Goal: Communication & Community: Share content

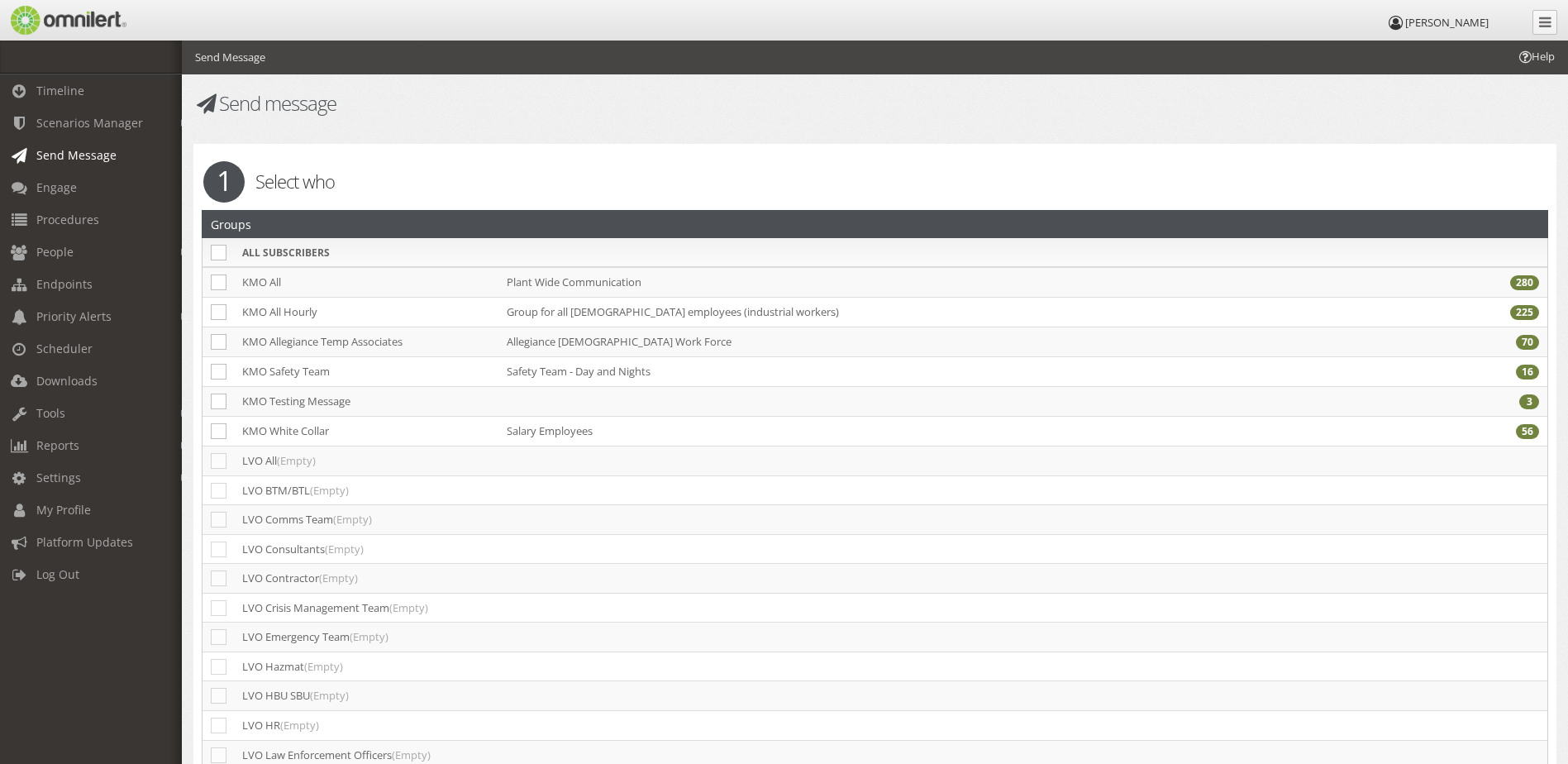
select select
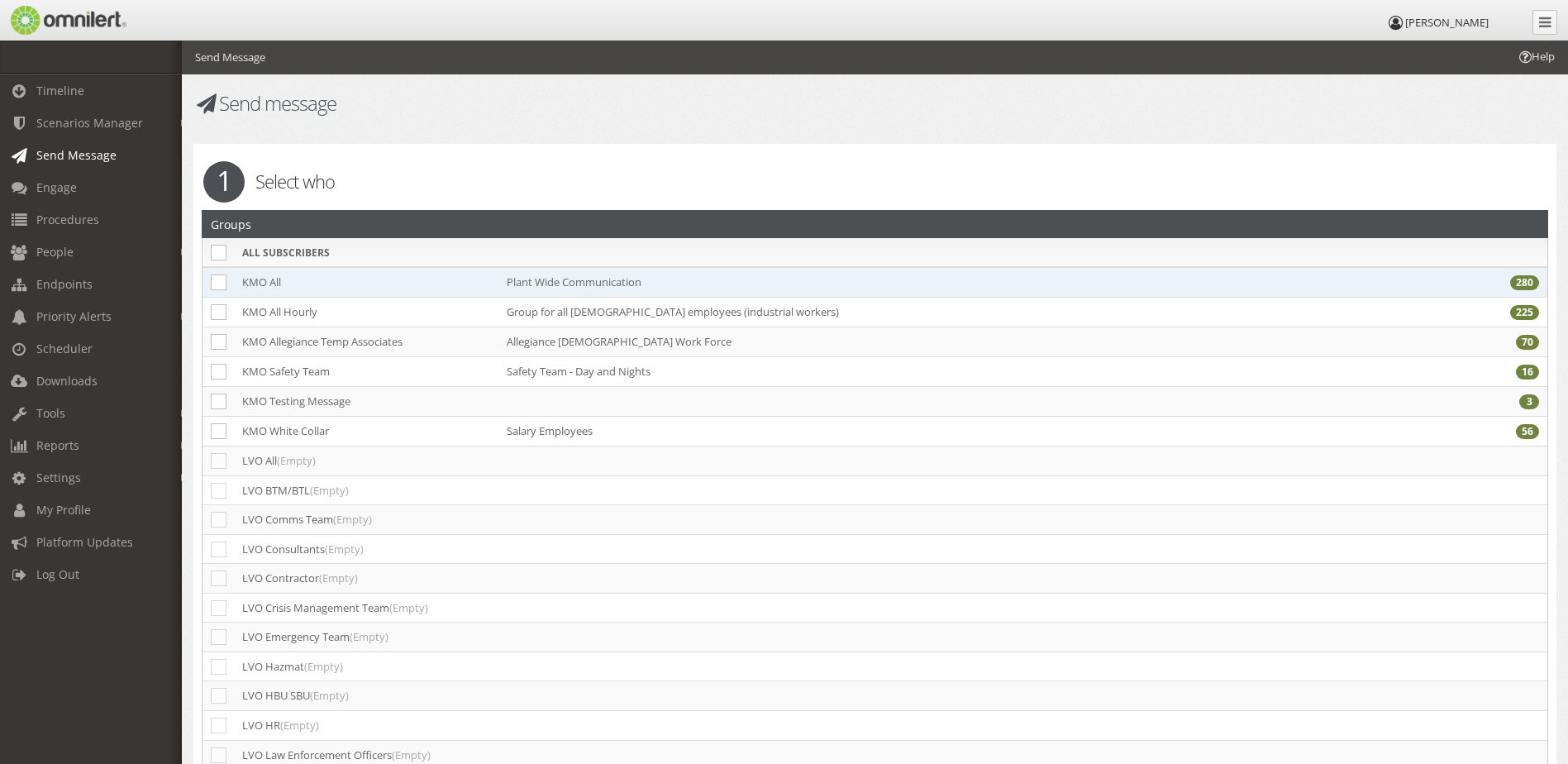
click at [256, 272] on td "KMO All" at bounding box center [367, 281] width 265 height 30
click at [219, 287] on icon at bounding box center [219, 282] width 16 height 16
checkbox input "true"
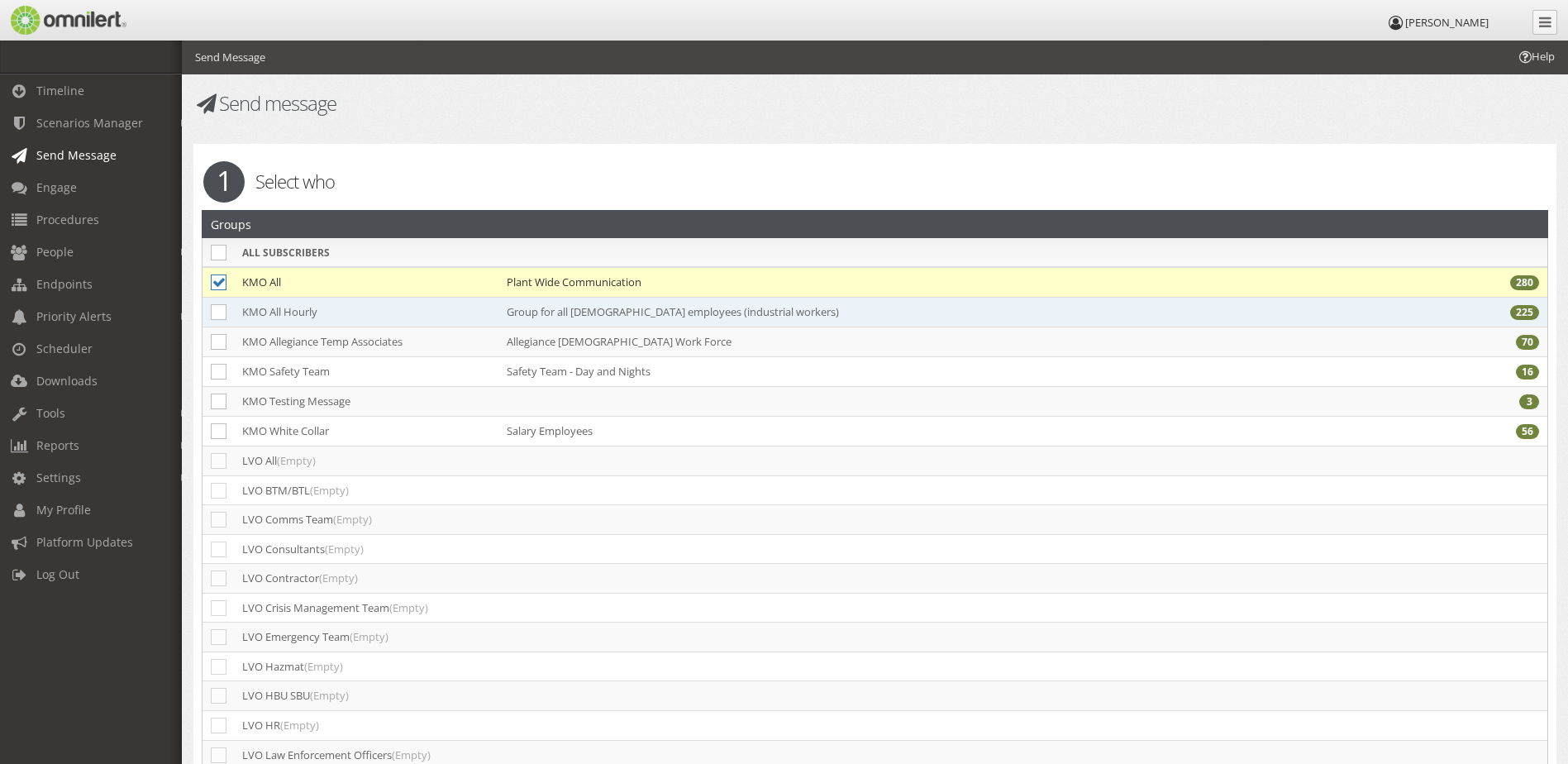
drag, startPoint x: 216, startPoint y: 315, endPoint x: 216, endPoint y: 326, distance: 11.0
click at [217, 315] on icon at bounding box center [219, 312] width 16 height 16
checkbox input "true"
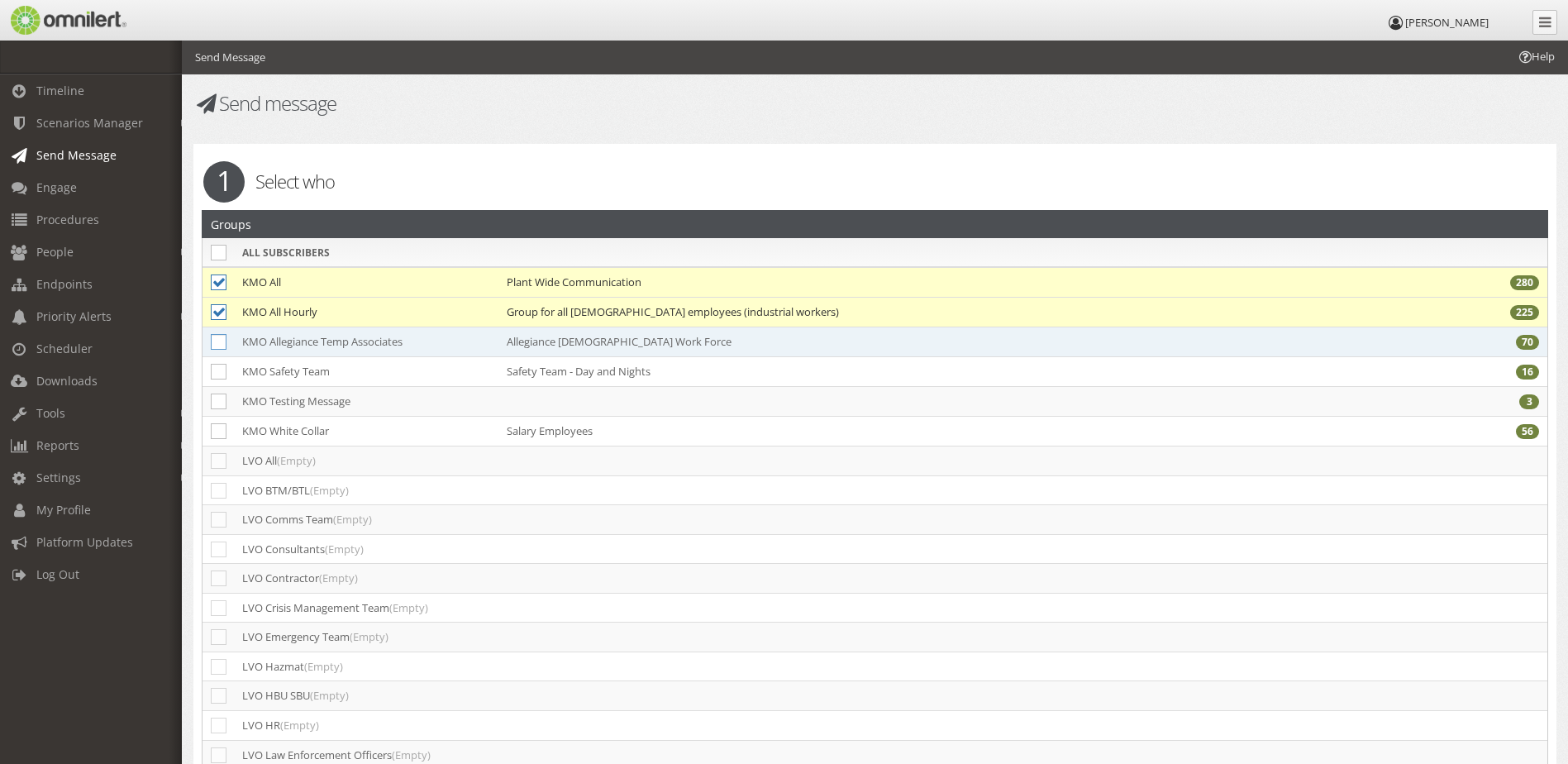
click at [214, 339] on icon at bounding box center [219, 342] width 16 height 16
checkbox input "true"
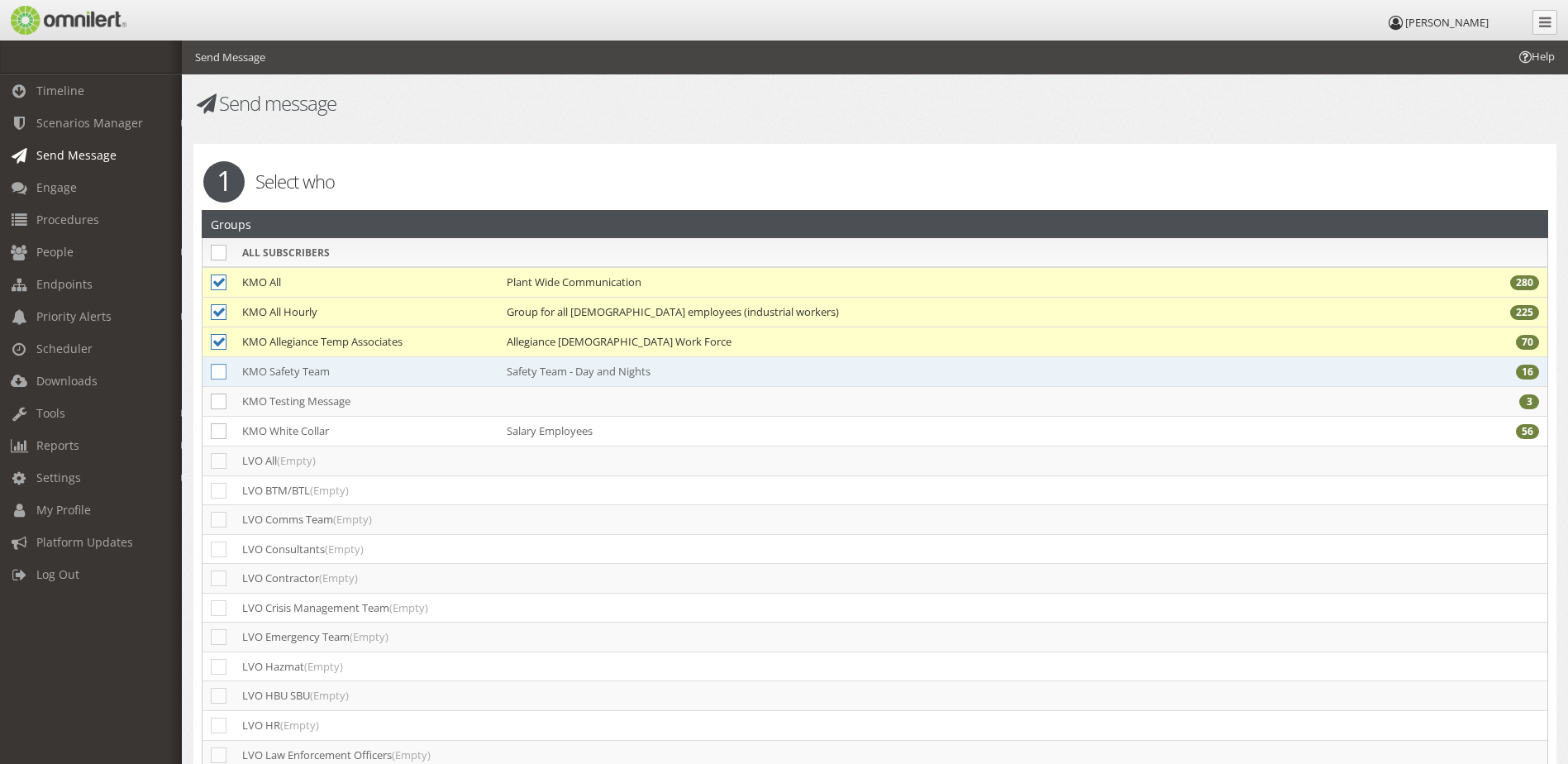
click at [226, 374] on icon at bounding box center [219, 372] width 16 height 16
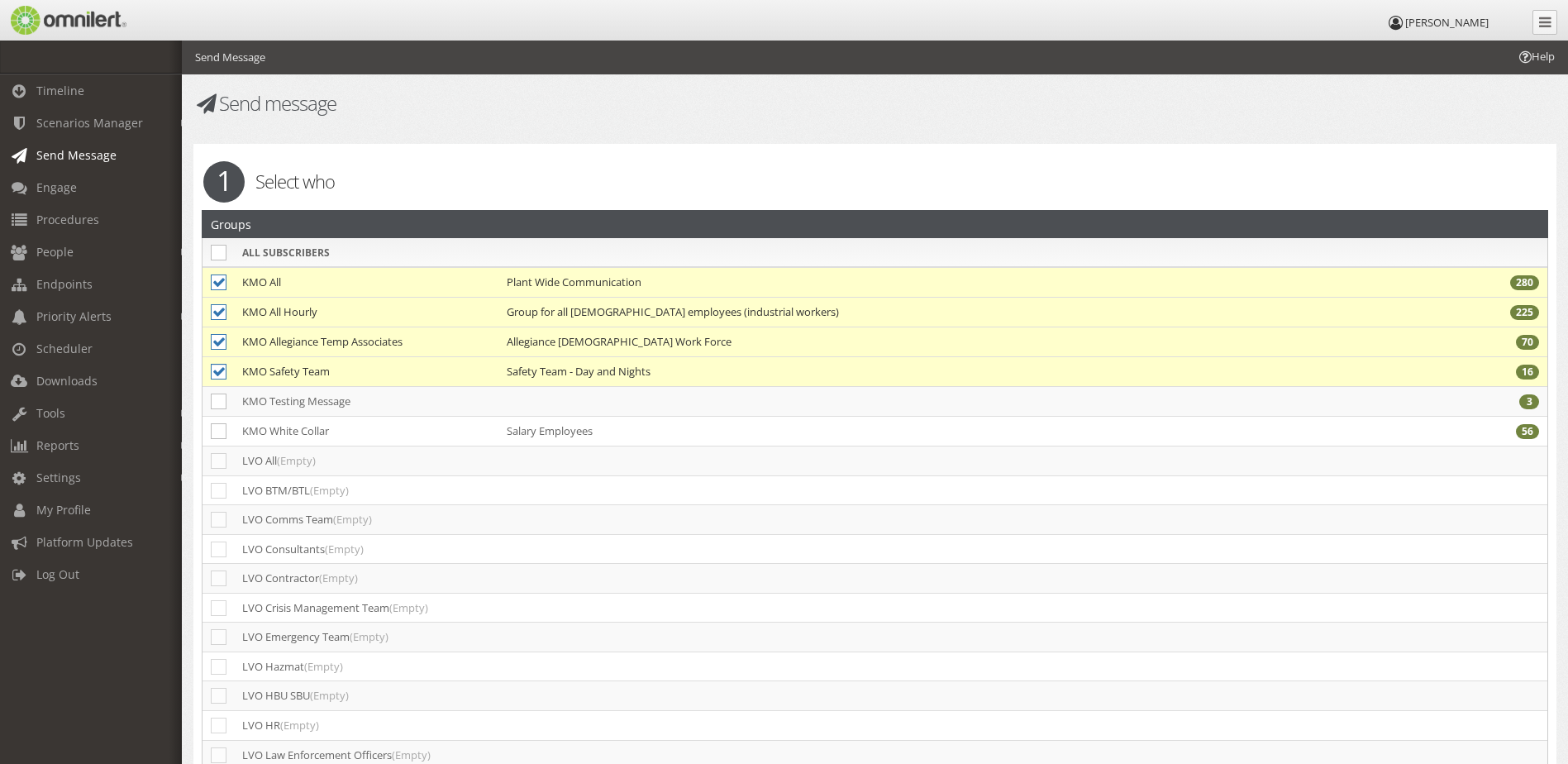
click at [219, 372] on icon at bounding box center [219, 372] width 16 height 16
checkbox input "false"
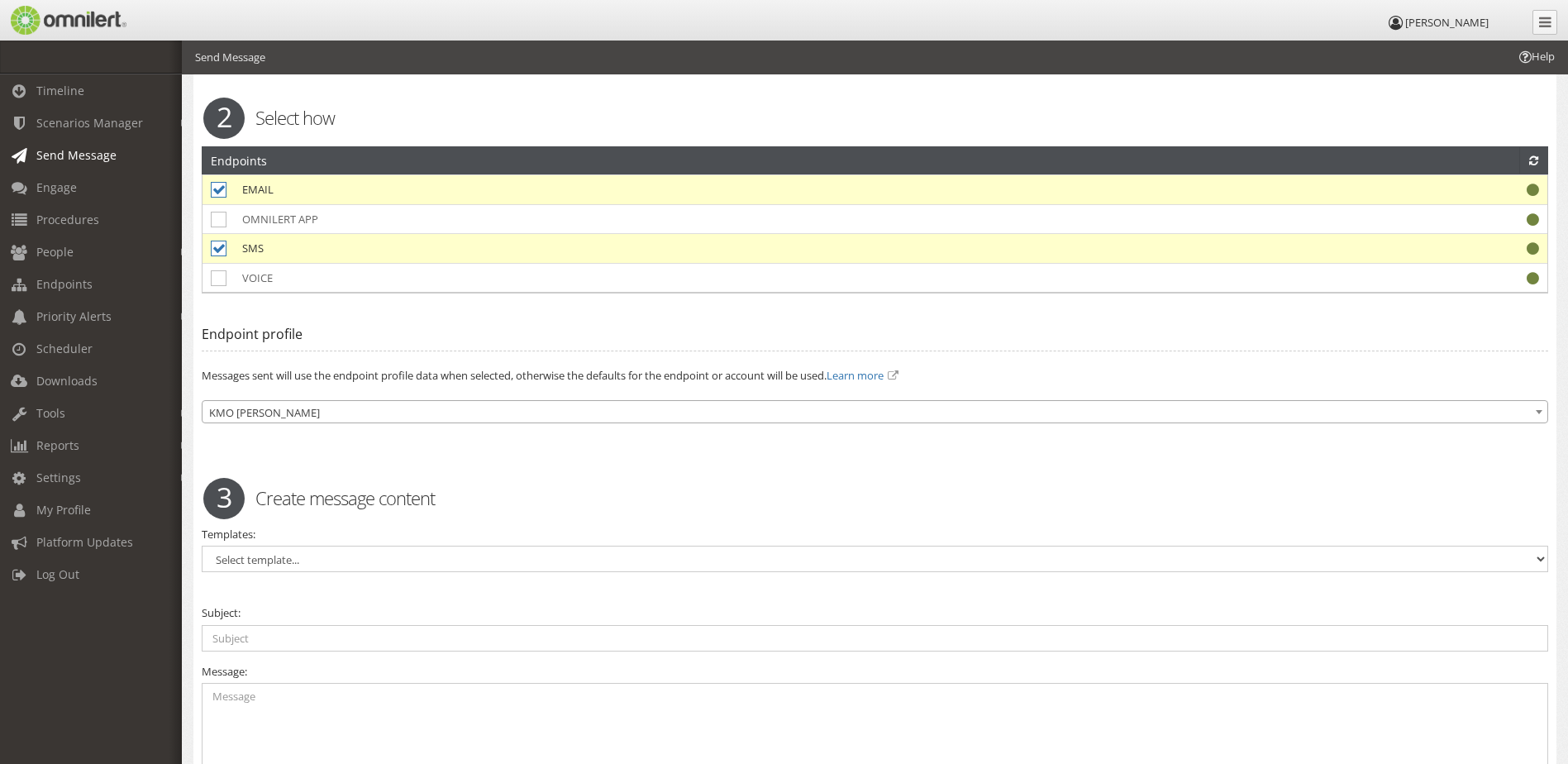
scroll to position [1323, 0]
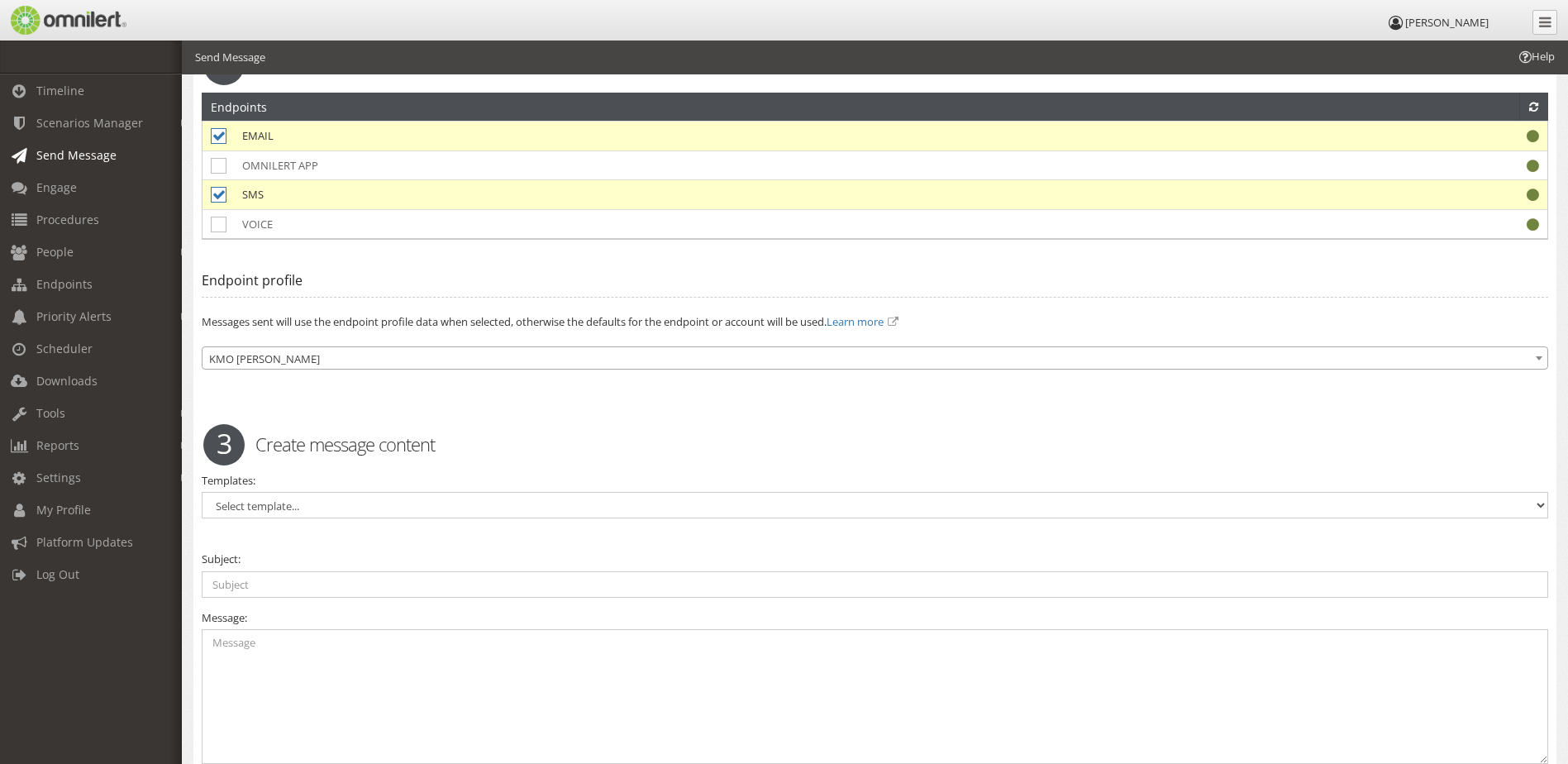
drag, startPoint x: 252, startPoint y: 521, endPoint x: 250, endPoint y: 507, distance: 14.1
click at [250, 505] on select "Select template... KMO [PERSON_NAME]" at bounding box center [875, 505] width 1346 height 26
select select "93168"
click at [202, 492] on select "Select template... KMO [PERSON_NAME]" at bounding box center [875, 505] width 1346 height 26
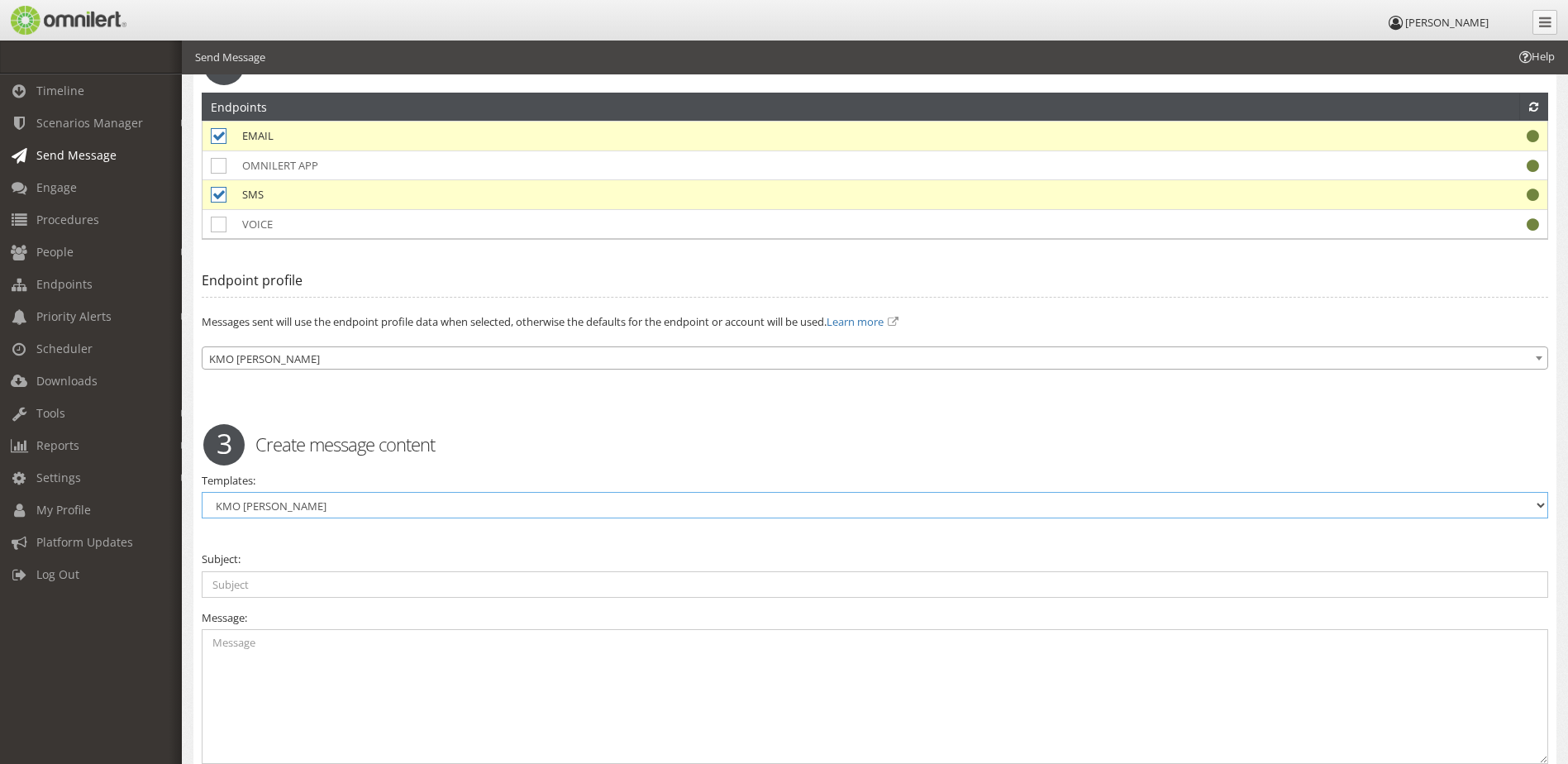
type input "Test Message"
type textarea "This is a test message. This is only a test."
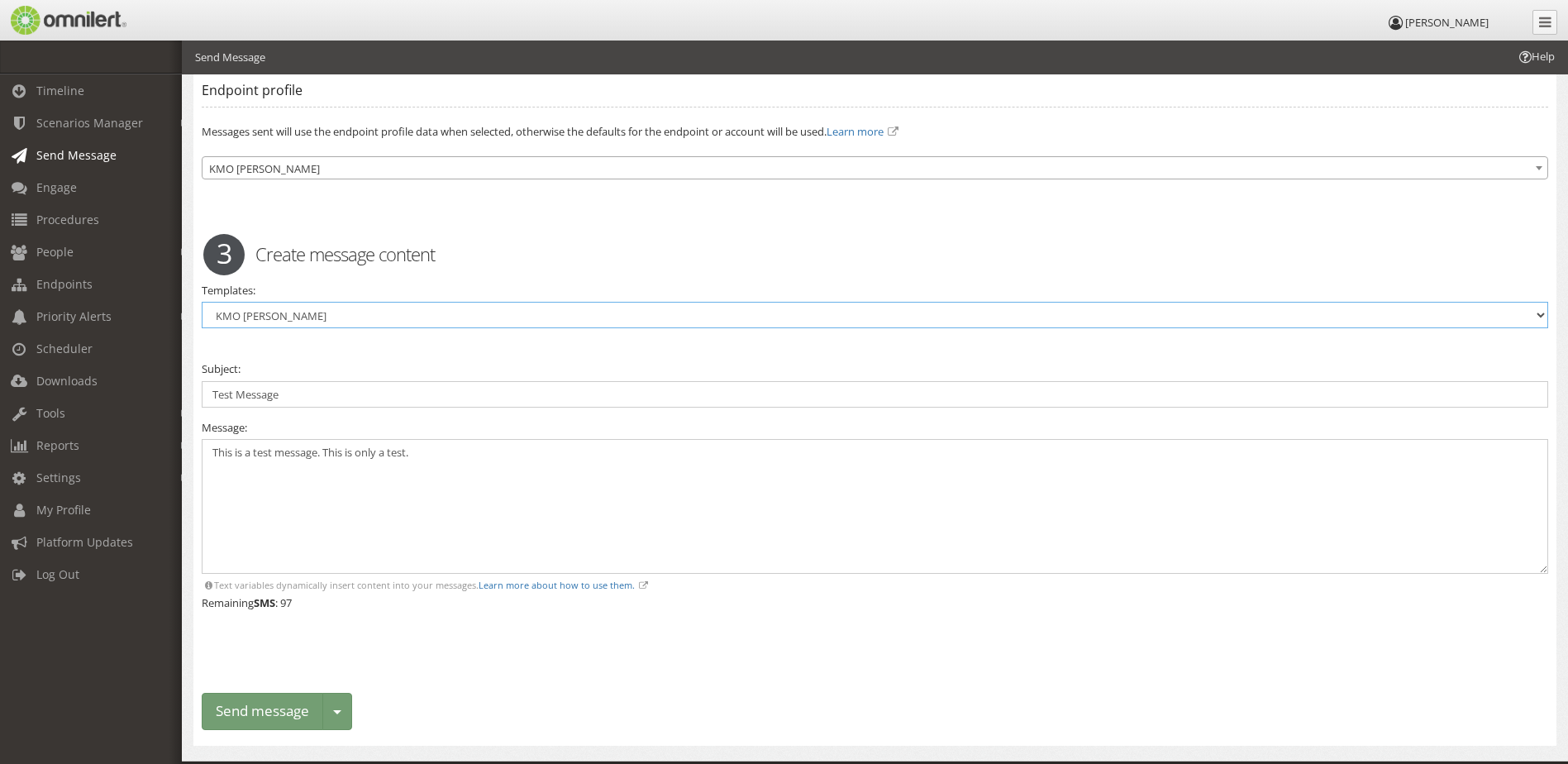
scroll to position [1553, 0]
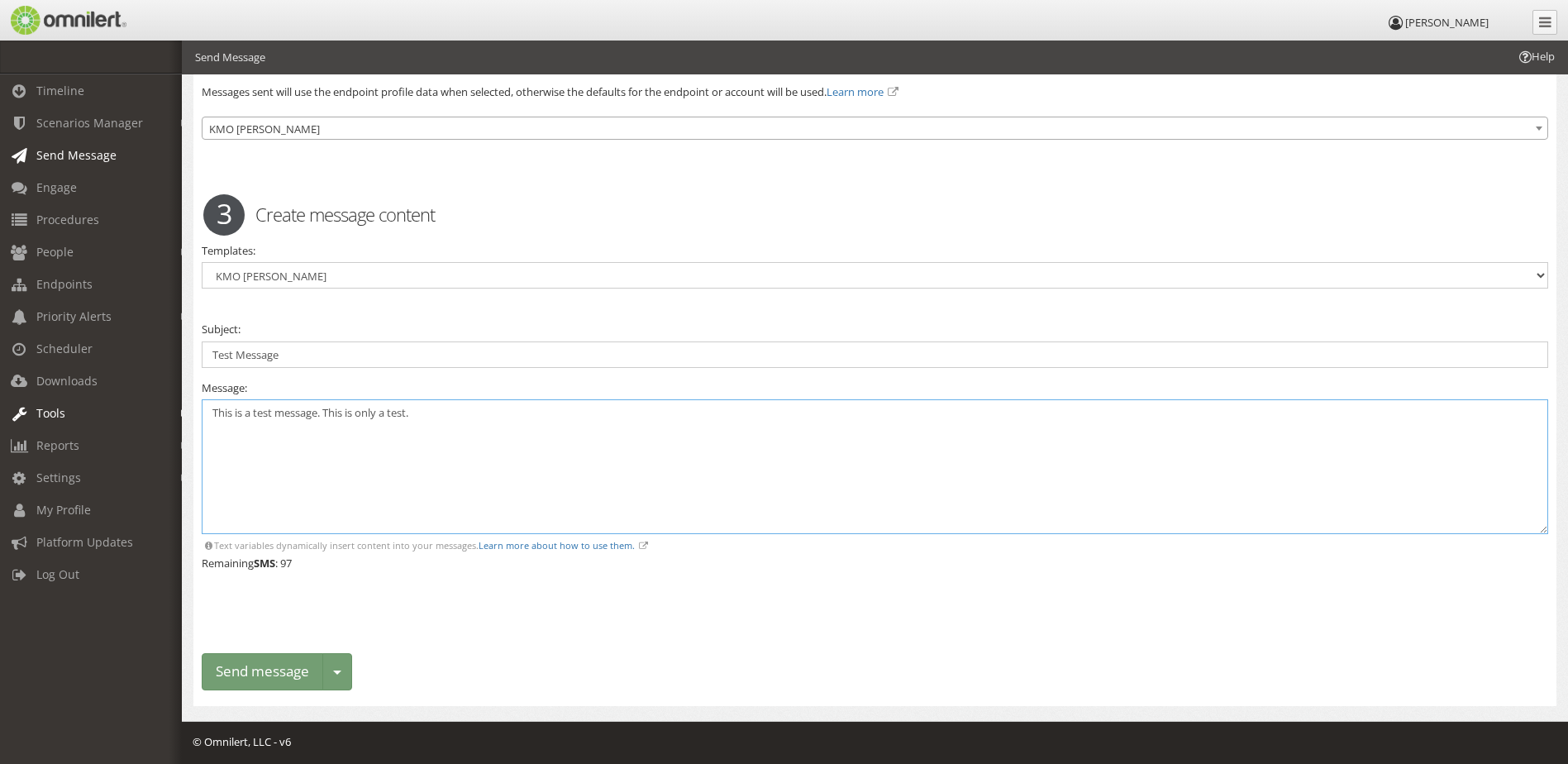
drag, startPoint x: 431, startPoint y: 415, endPoint x: 0, endPoint y: 423, distance: 431.1
drag, startPoint x: 279, startPoint y: 353, endPoint x: 212, endPoint y: 394, distance: 78.5
click at [240, 430] on textarea at bounding box center [875, 466] width 1346 height 134
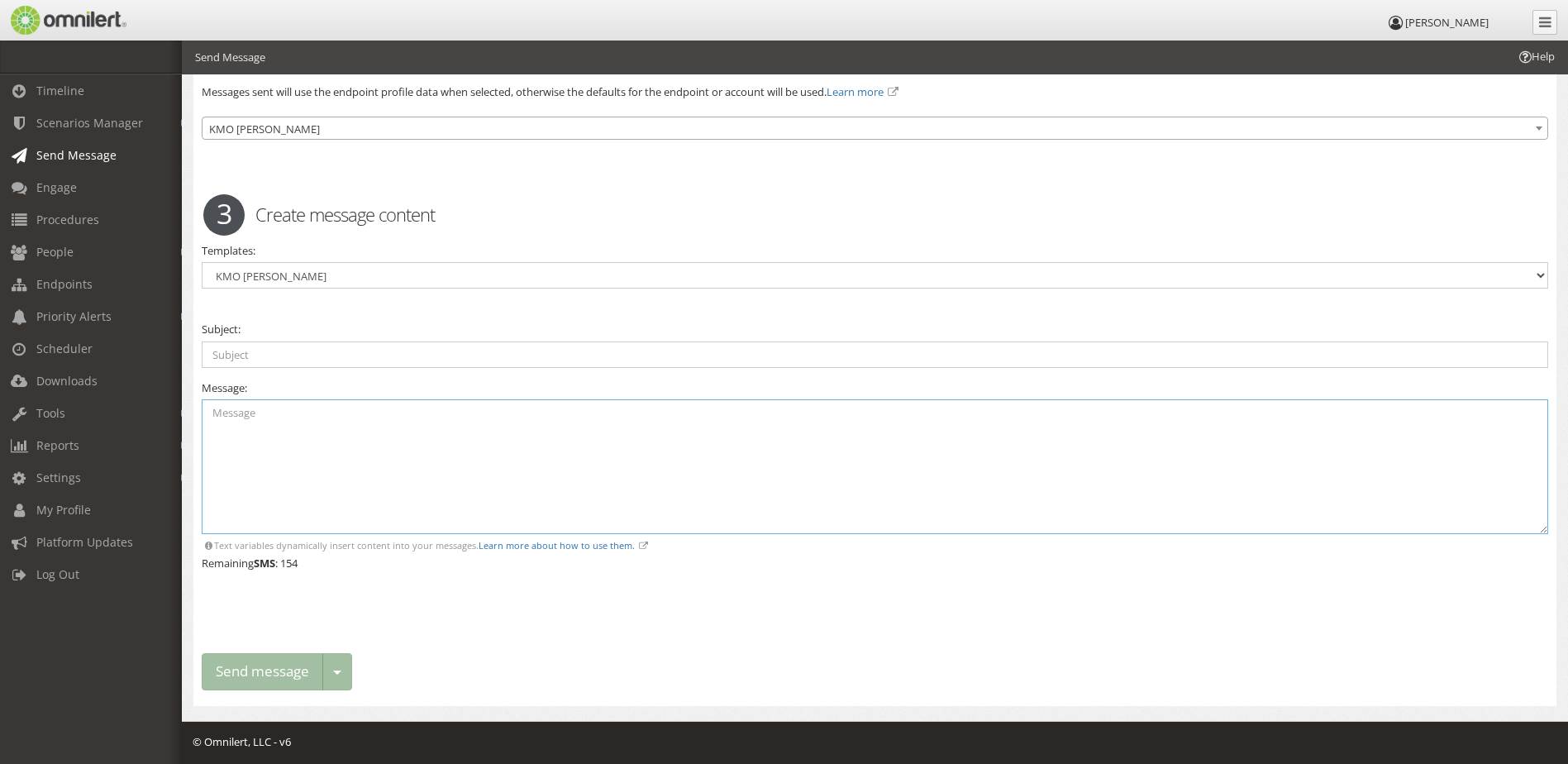
paste textarea "KMO Day/Night shift schedule update. Please click the link for updated producti…"
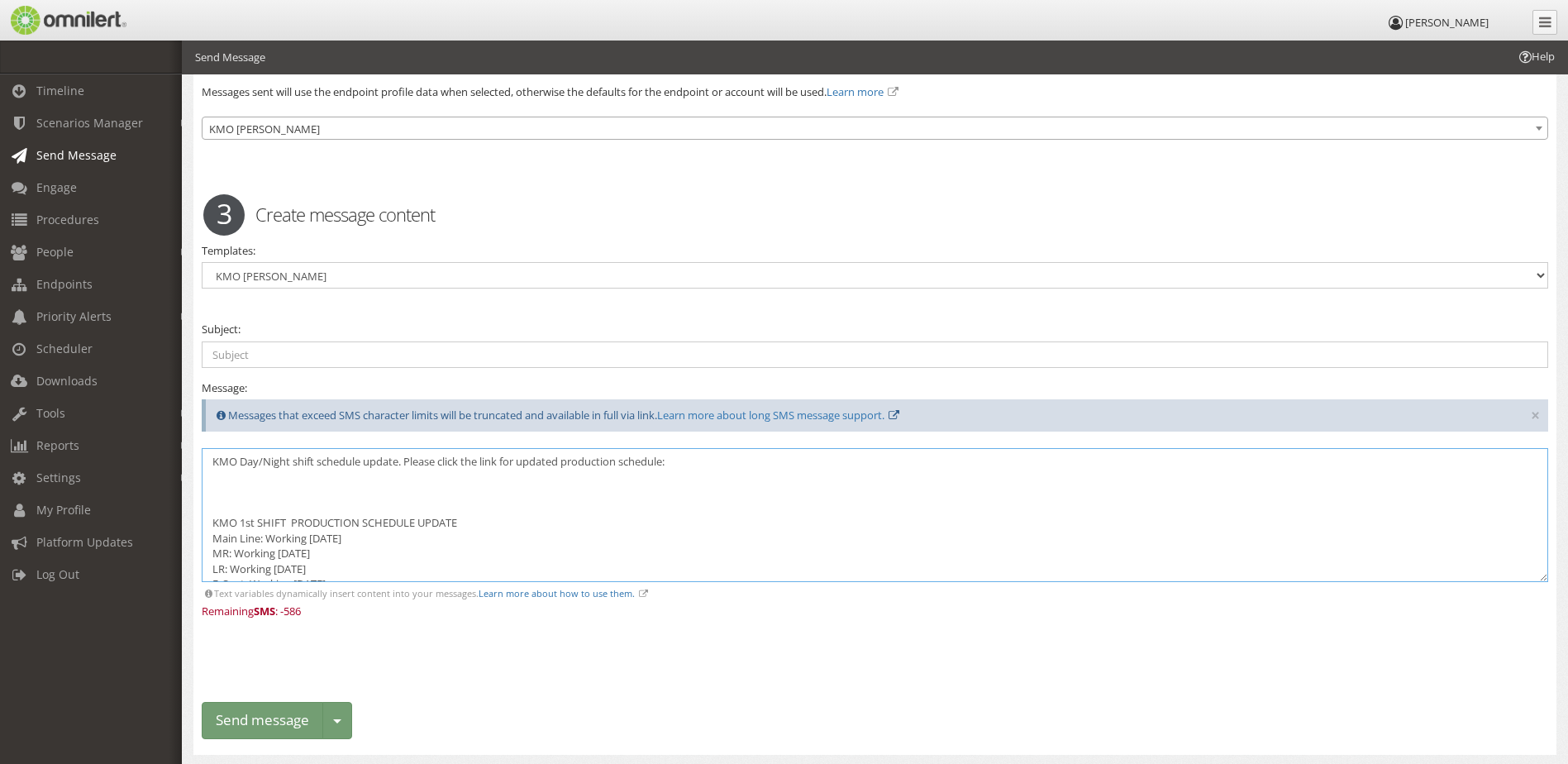
scroll to position [82, 0]
click at [387, 458] on textarea "KMO Day/Night shift schedule update. Please click the link for updated producti…" at bounding box center [875, 515] width 1346 height 134
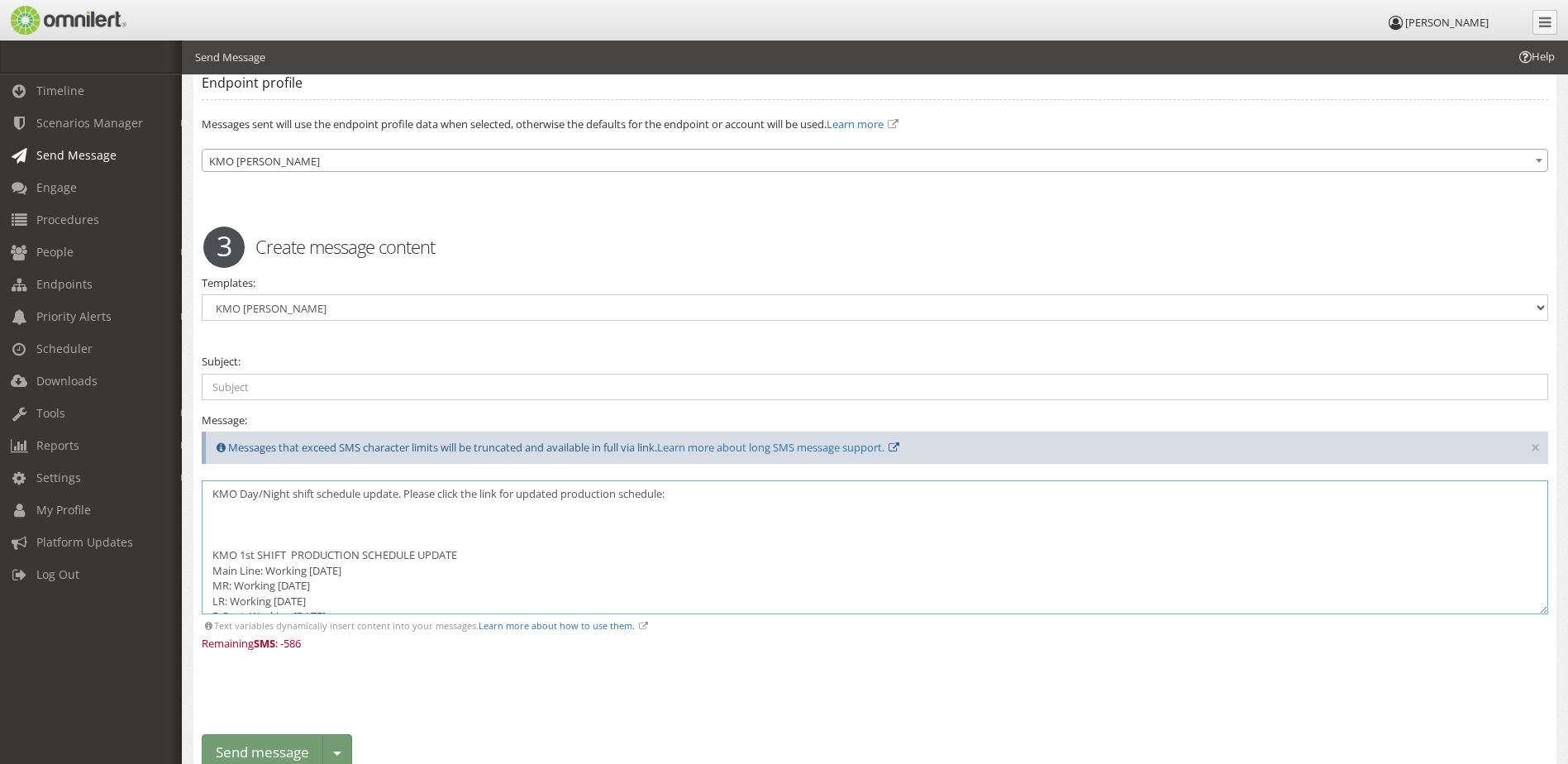
scroll to position [1553, 0]
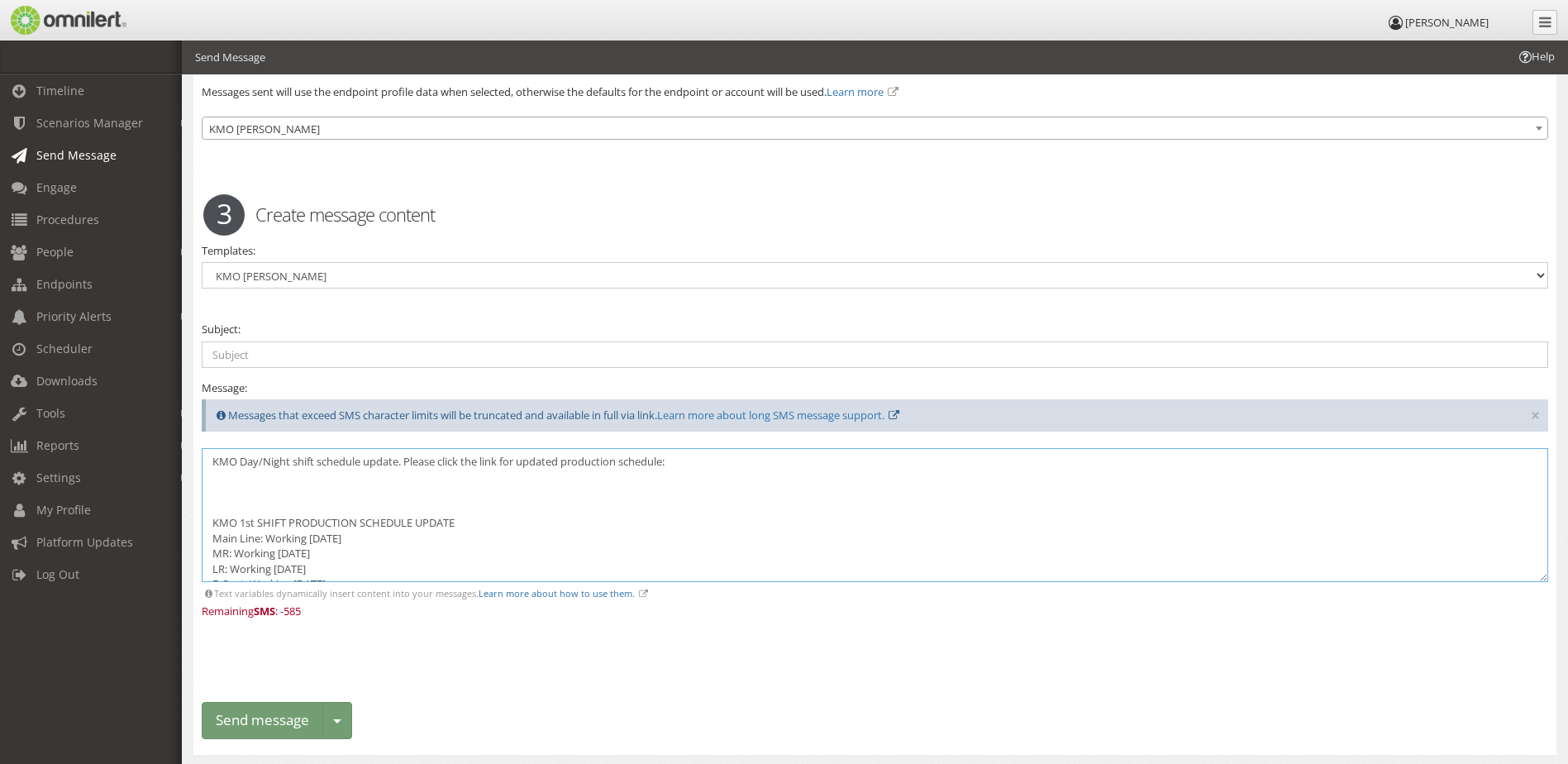
click at [517, 547] on textarea "KMO Day/Night shift schedule update. Please click the link for updated producti…" at bounding box center [875, 515] width 1346 height 134
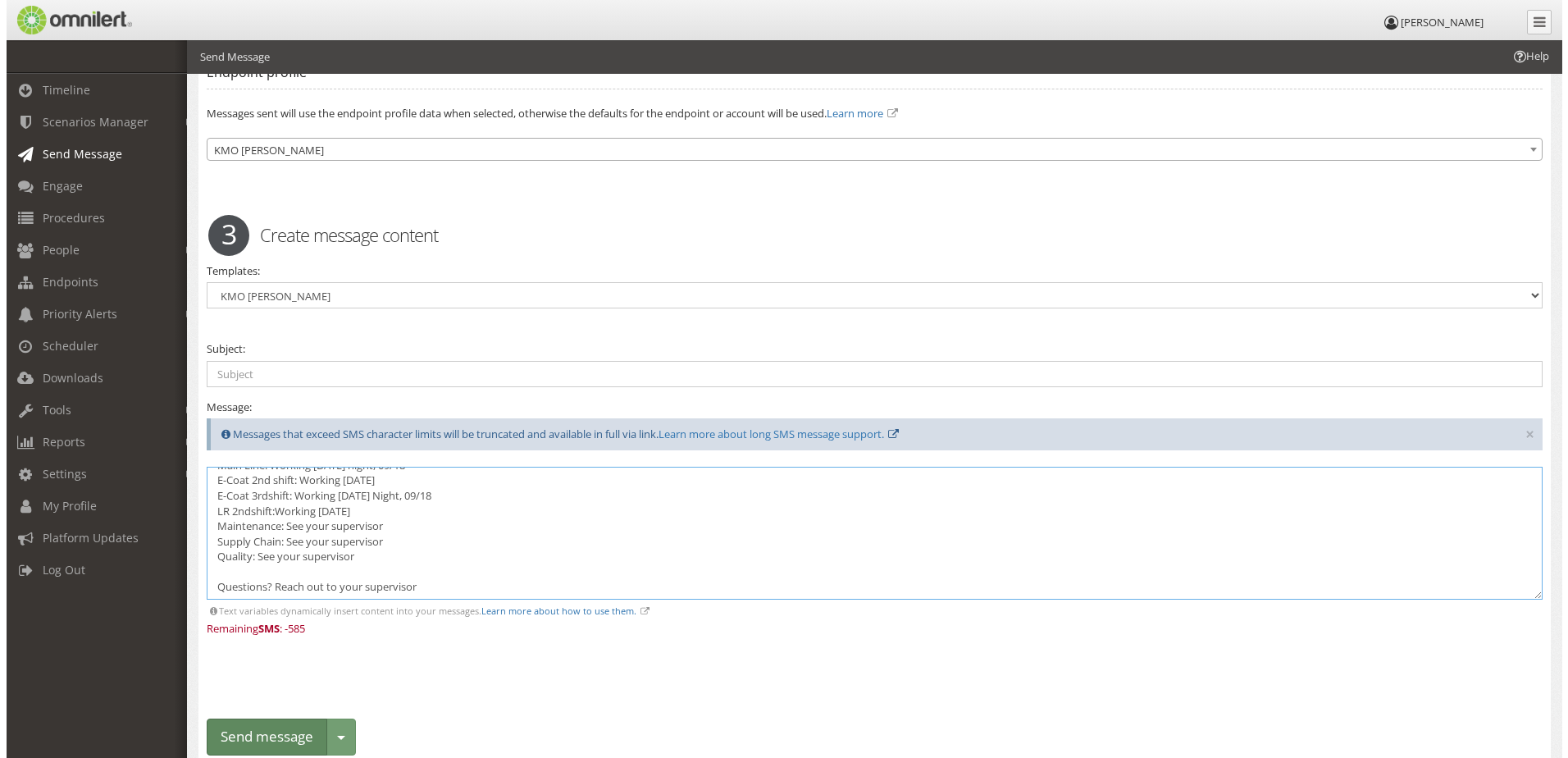
scroll to position [1589, 0]
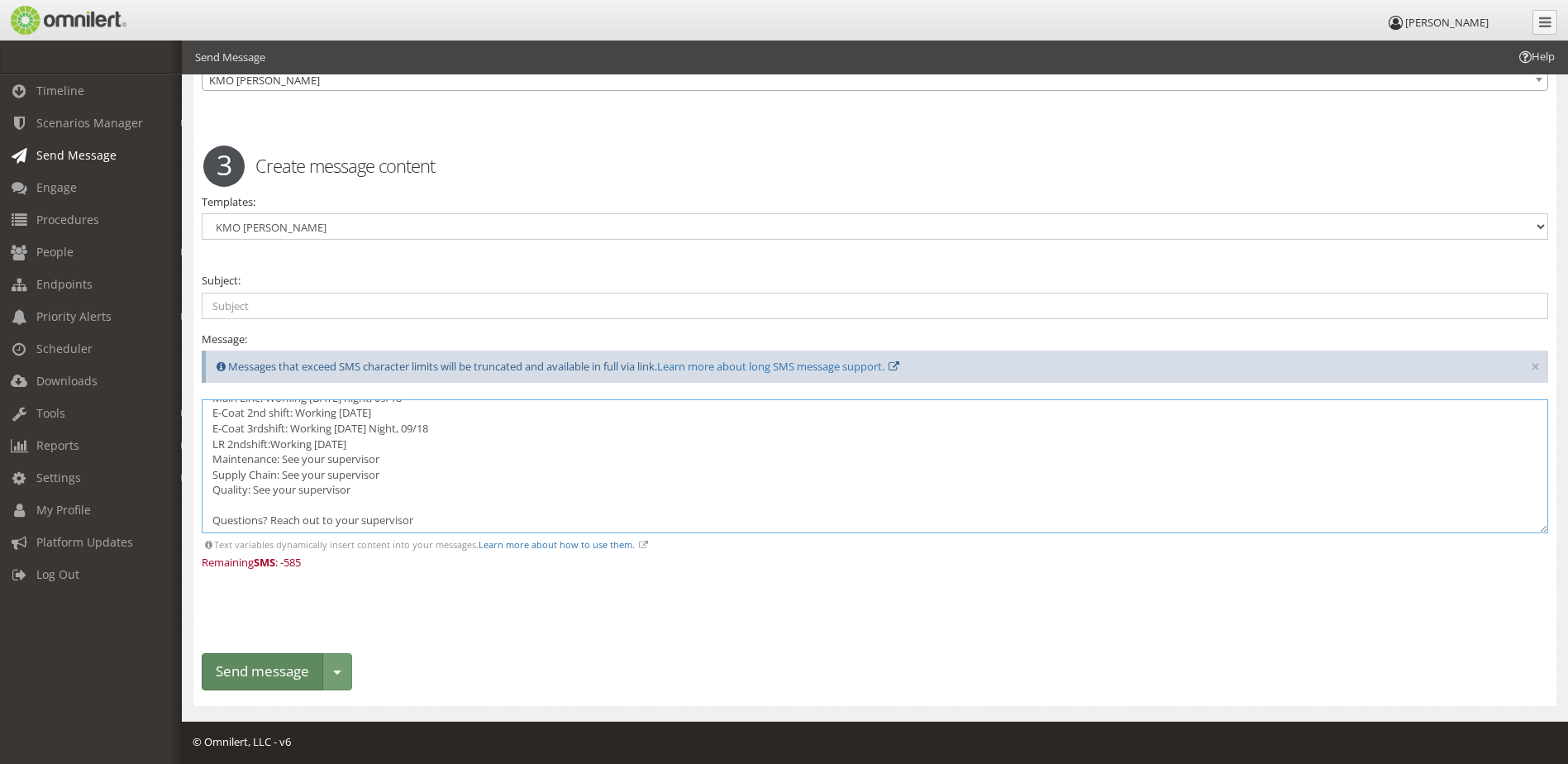
type textarea "KMO Day/Night shift schedule update. Please click the link for updated producti…"
click at [259, 657] on button "Send message" at bounding box center [263, 672] width 122 height 37
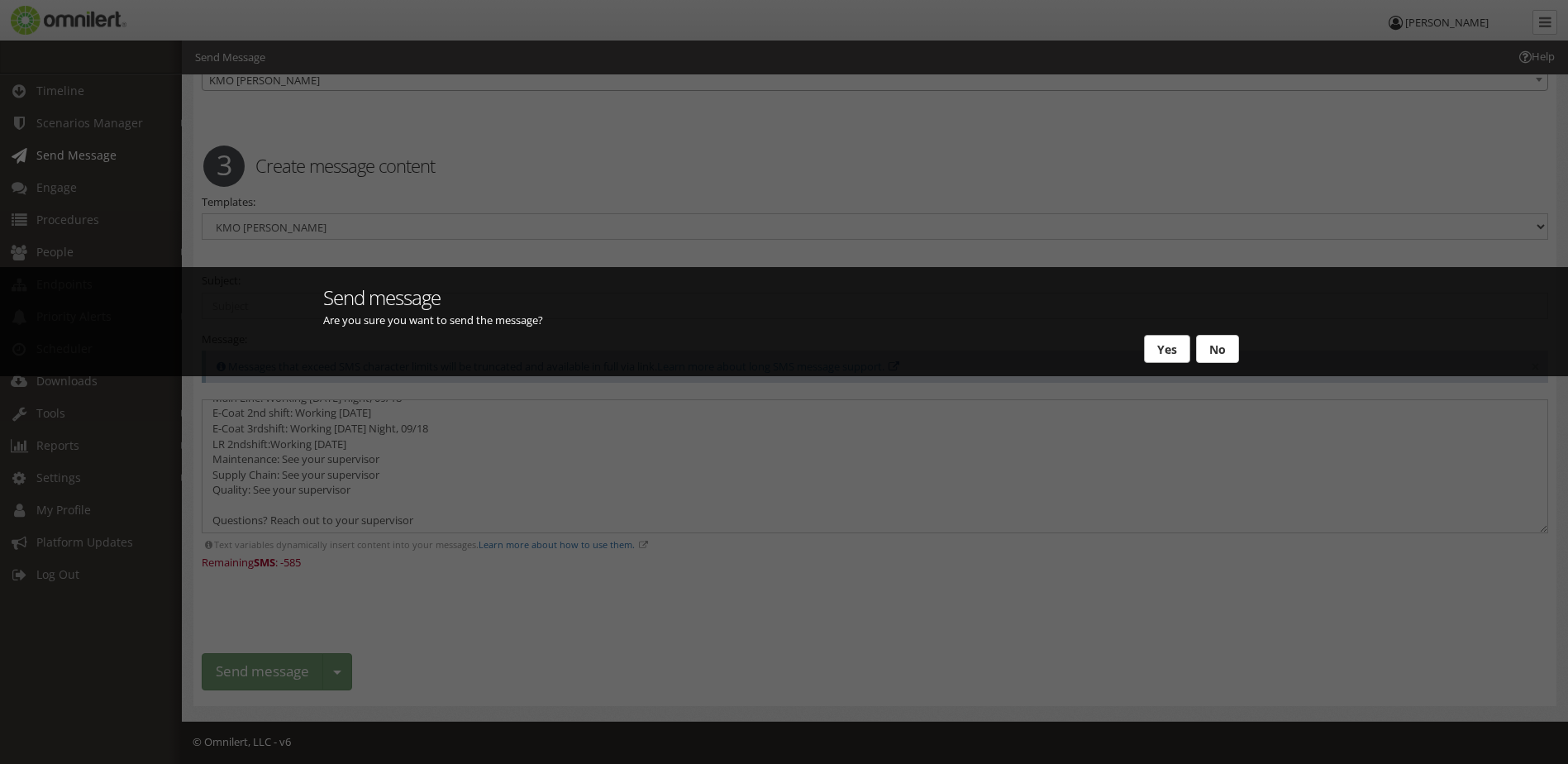
click at [1156, 349] on button "Yes" at bounding box center [1167, 348] width 46 height 28
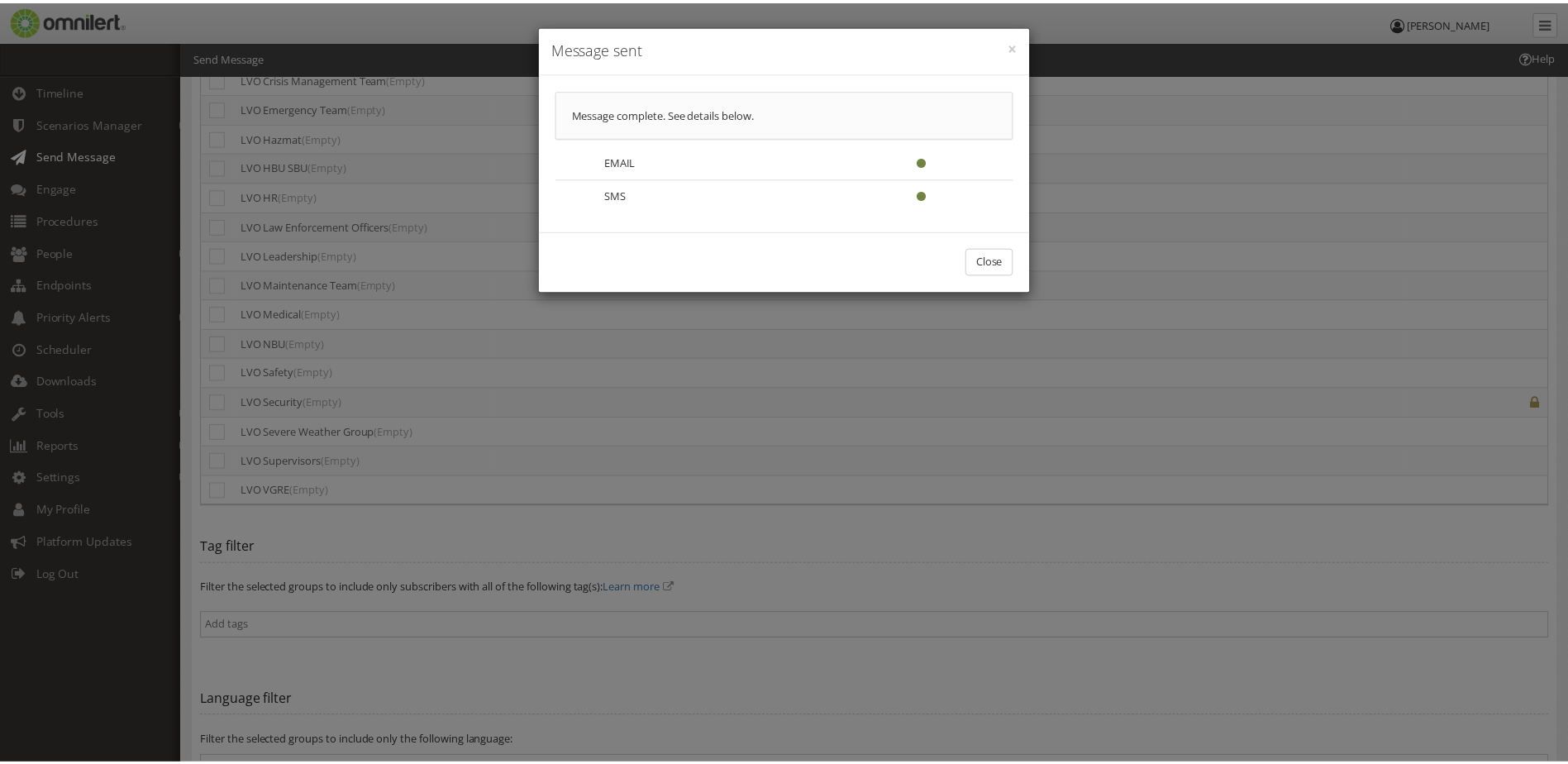
scroll to position [0, 0]
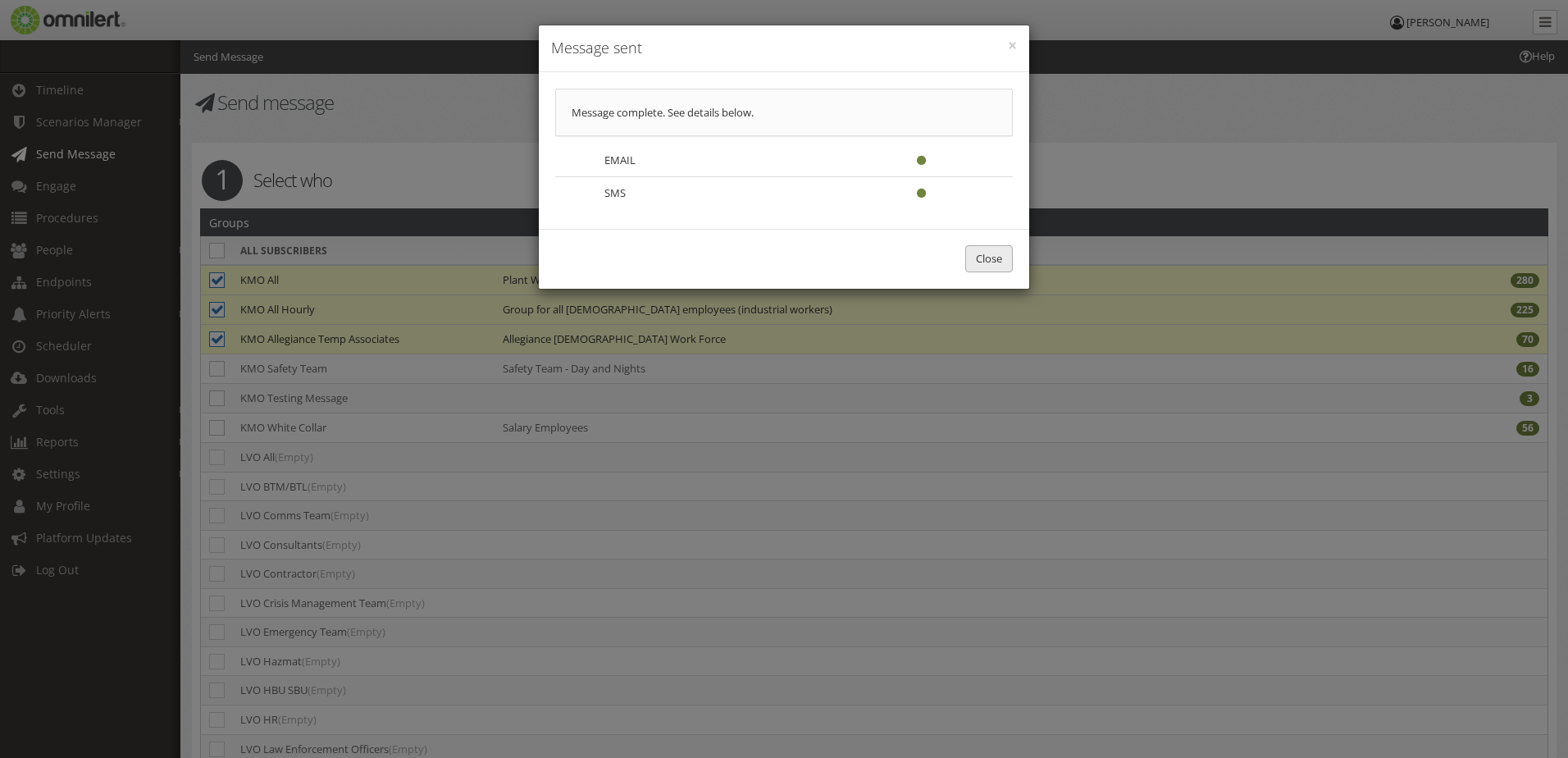
click at [972, 268] on button "Close" at bounding box center [988, 259] width 48 height 27
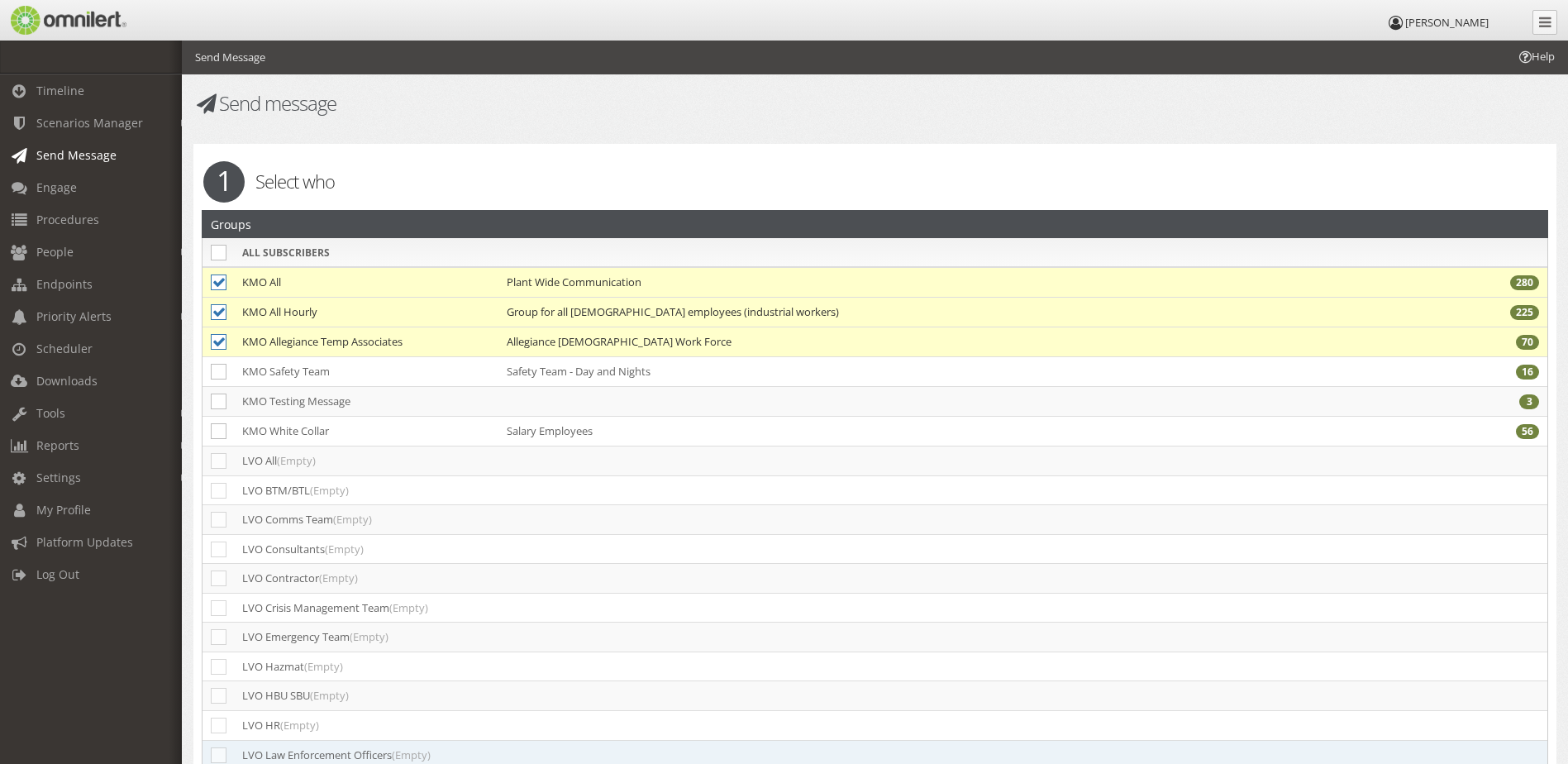
select select
